Goal: Task Accomplishment & Management: Manage account settings

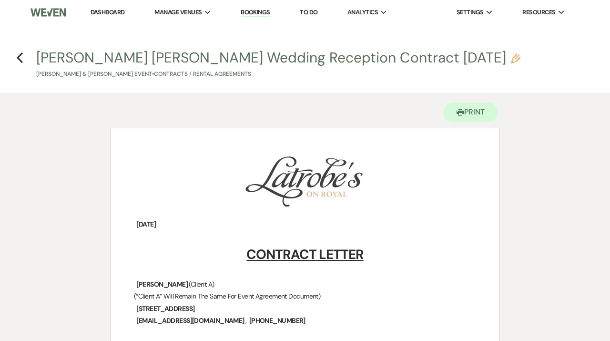
click at [103, 14] on link "Dashboard" at bounding box center [108, 12] width 34 height 8
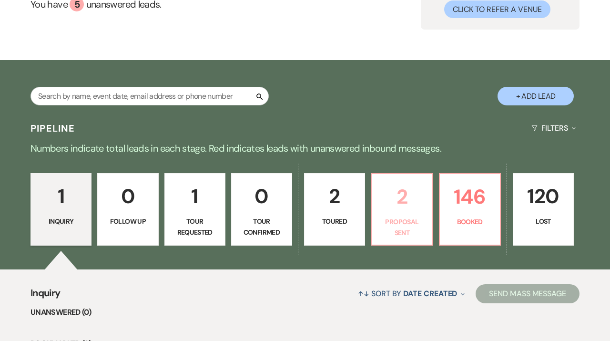
scroll to position [100, 0]
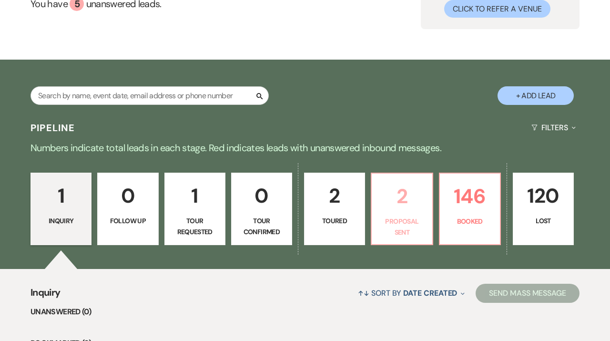
click at [405, 226] on p "Proposal Sent" at bounding box center [402, 226] width 49 height 21
select select "6"
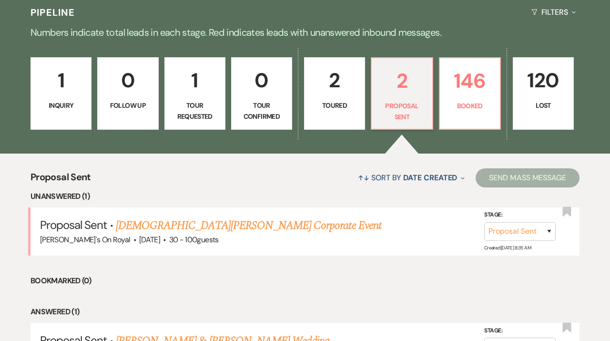
scroll to position [228, 0]
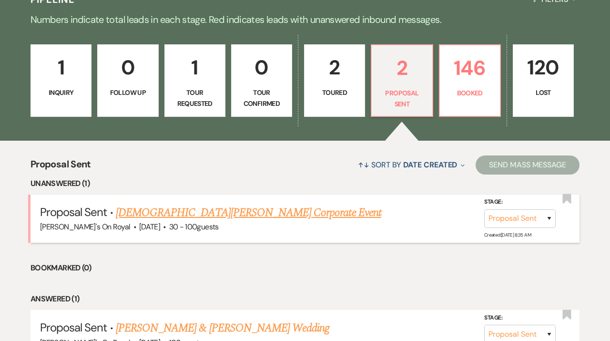
click at [234, 215] on link "[DEMOGRAPHIC_DATA][PERSON_NAME] Corporate Event" at bounding box center [249, 212] width 266 height 17
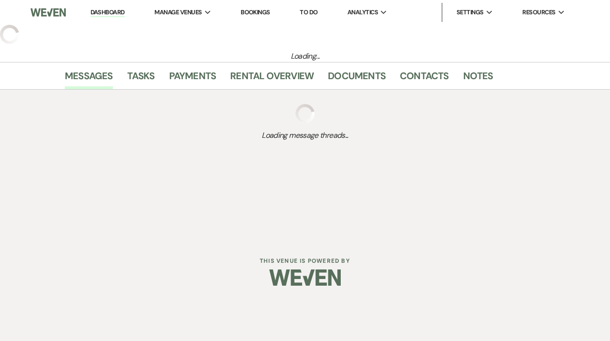
select select "6"
select select "20"
select select "9"
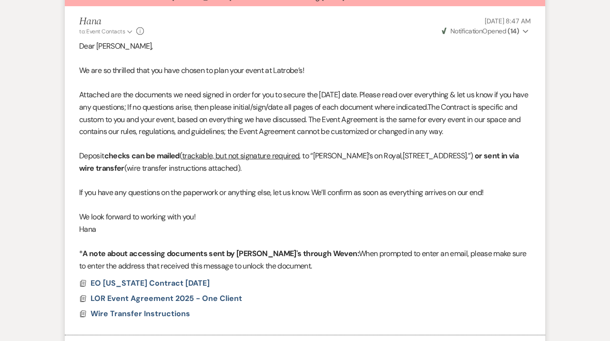
scroll to position [125, 0]
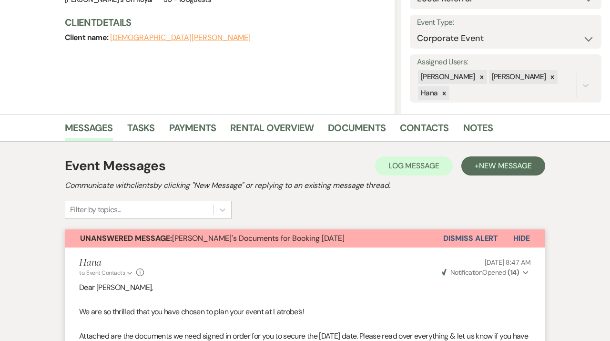
click at [465, 238] on button "Dismiss Alert" at bounding box center [471, 238] width 55 height 18
